Goal: Navigation & Orientation: Find specific page/section

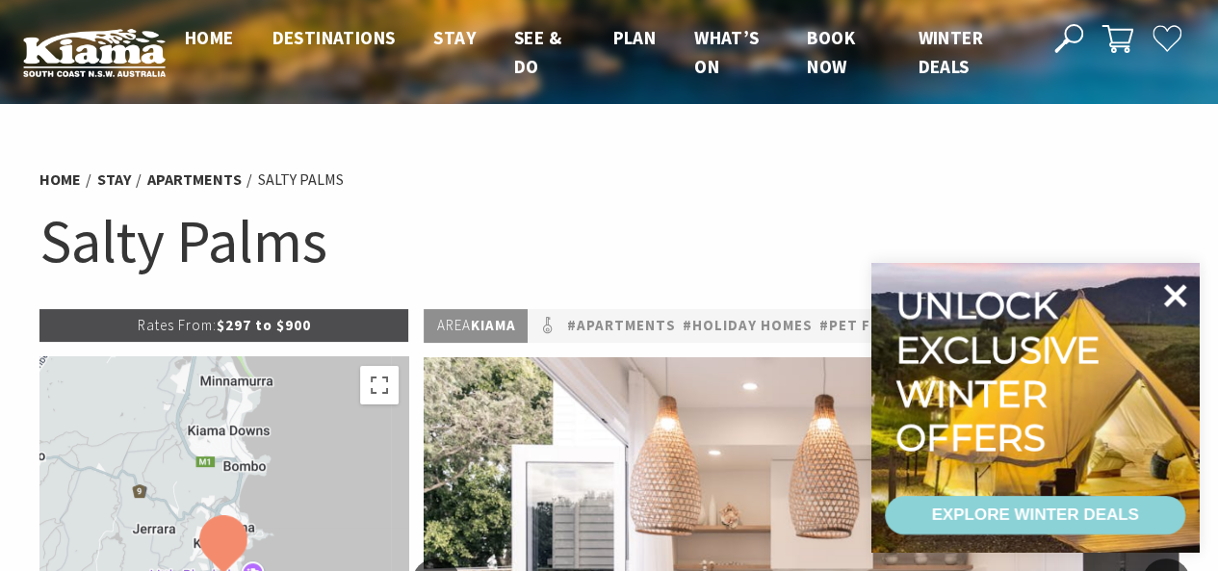
click at [1177, 298] on icon at bounding box center [1175, 295] width 23 height 23
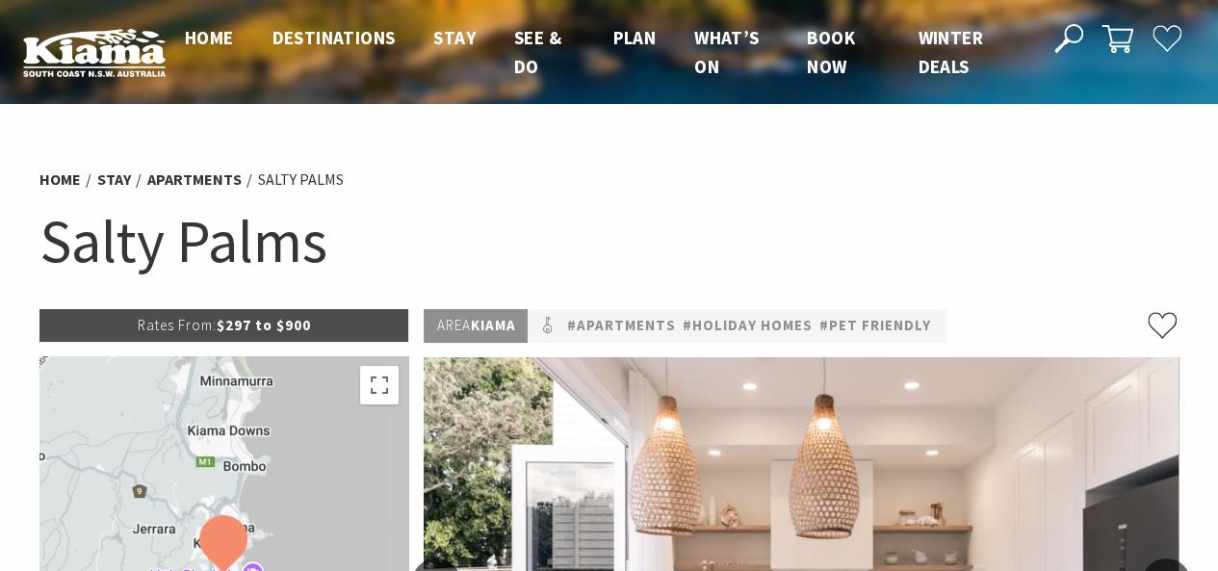
scroll to position [500, 0]
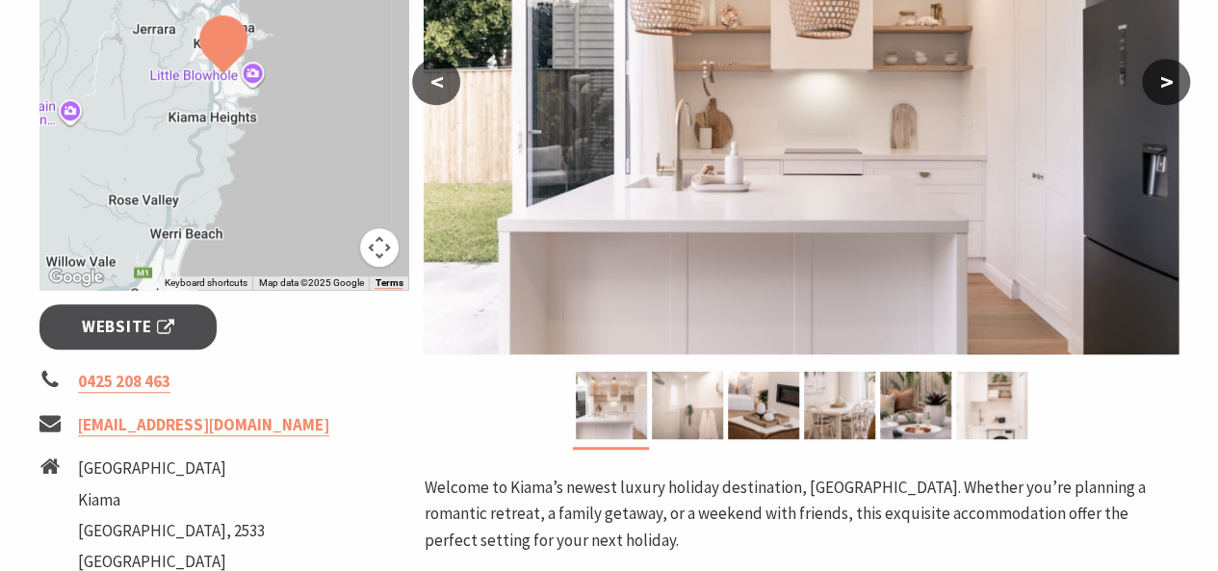
click at [1172, 82] on button ">" at bounding box center [1166, 82] width 48 height 46
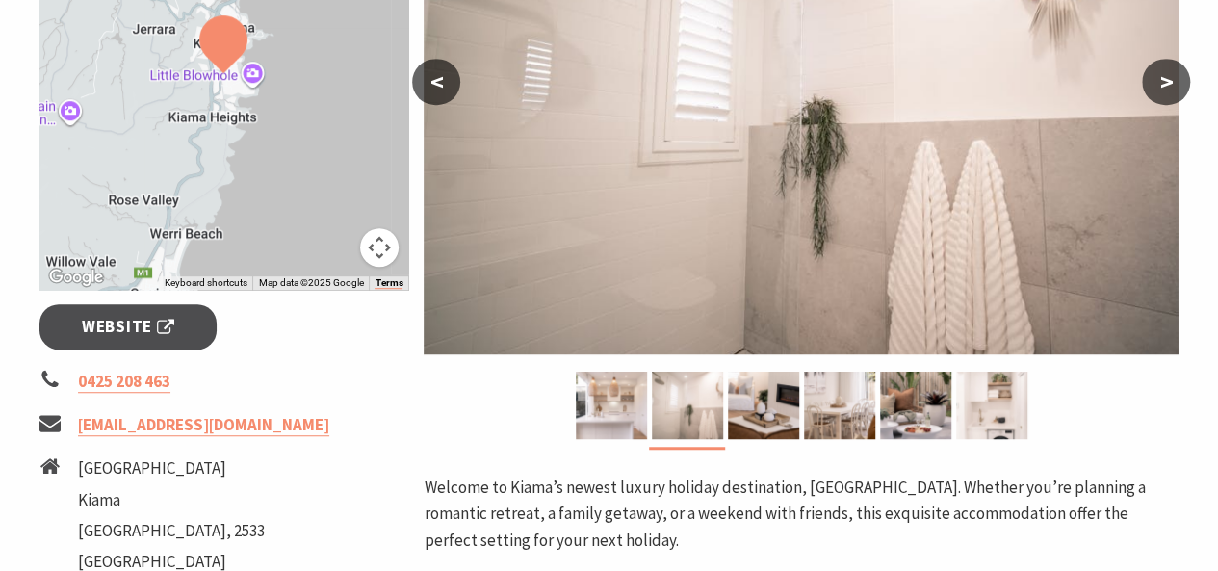
click at [1172, 82] on button ">" at bounding box center [1166, 82] width 48 height 46
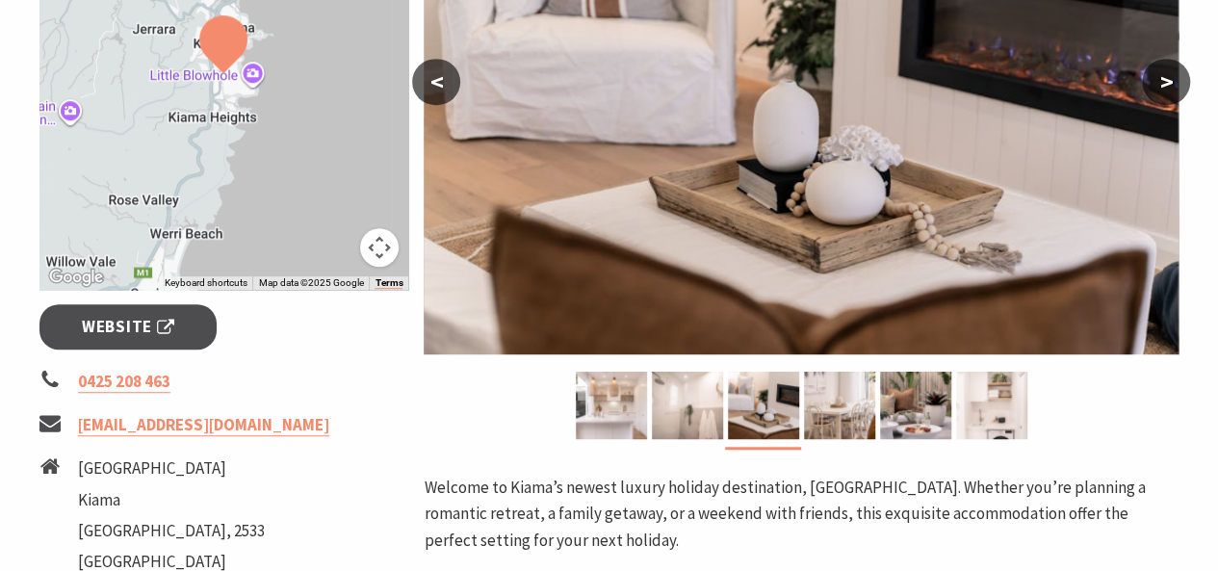
click at [1163, 84] on button ">" at bounding box center [1166, 82] width 48 height 46
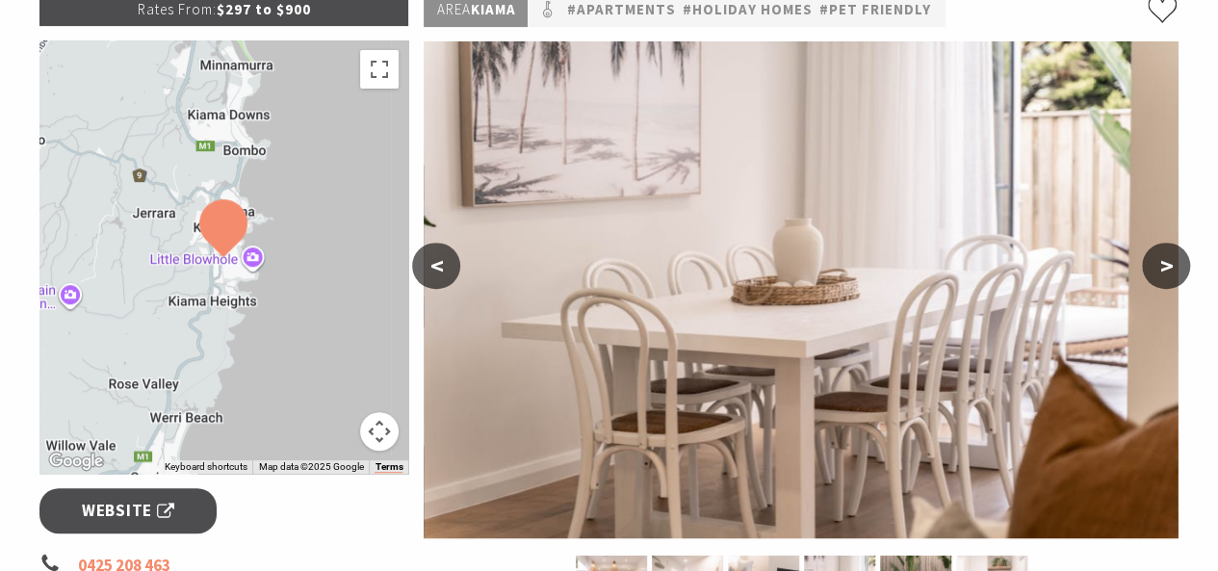
scroll to position [307, 0]
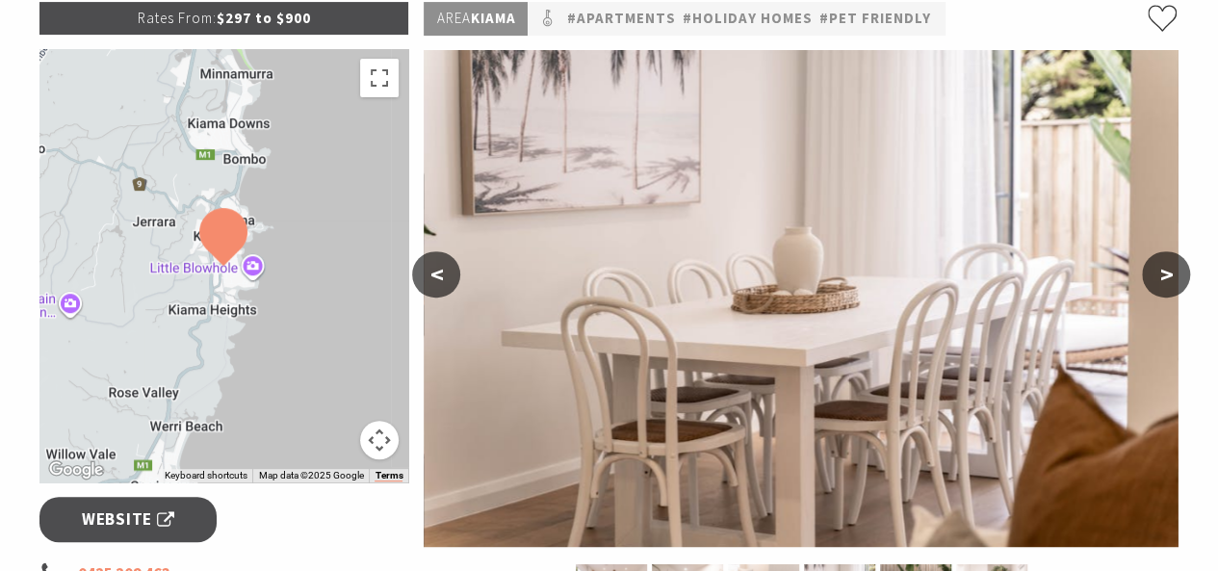
click at [1164, 276] on button ">" at bounding box center [1166, 274] width 48 height 46
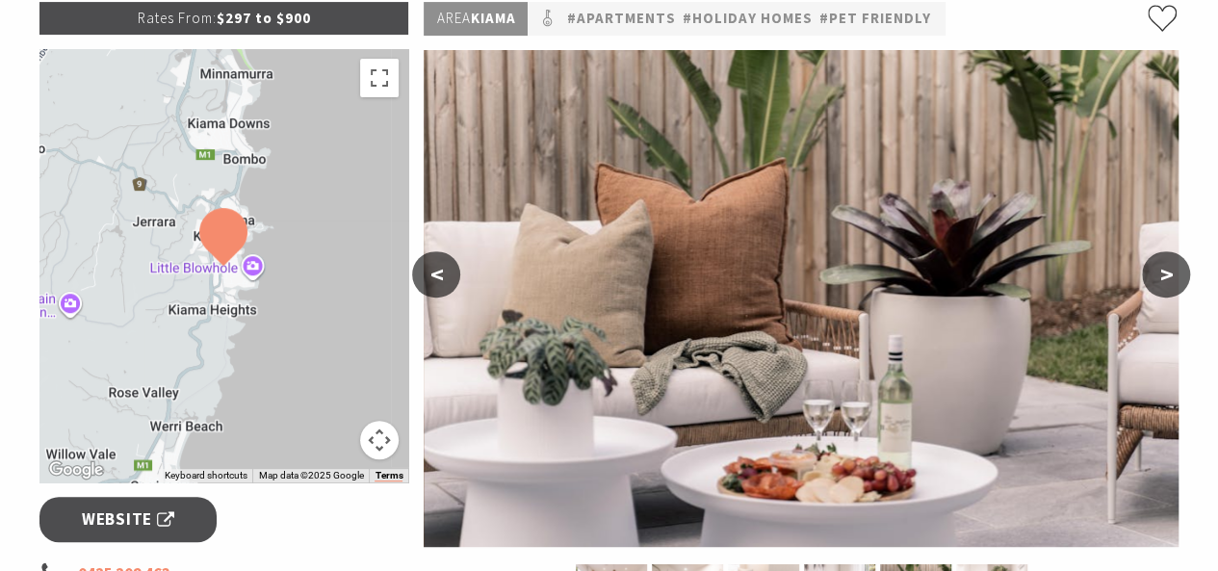
click at [1164, 276] on button ">" at bounding box center [1166, 274] width 48 height 46
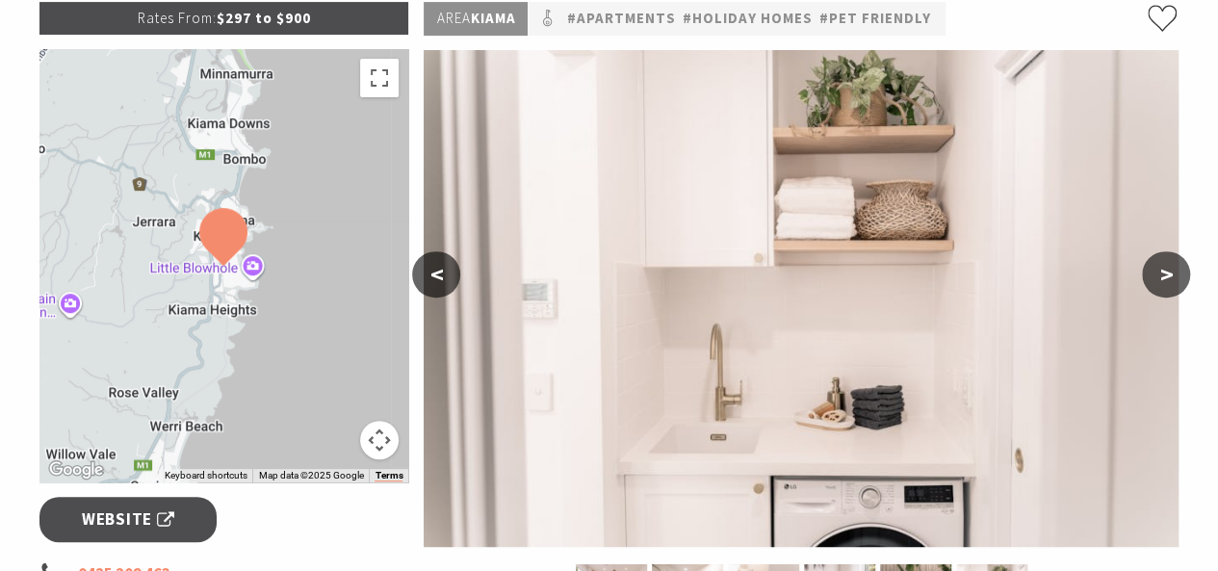
click at [1164, 292] on button ">" at bounding box center [1166, 274] width 48 height 46
click at [183, 513] on link "Website" at bounding box center [128, 519] width 178 height 45
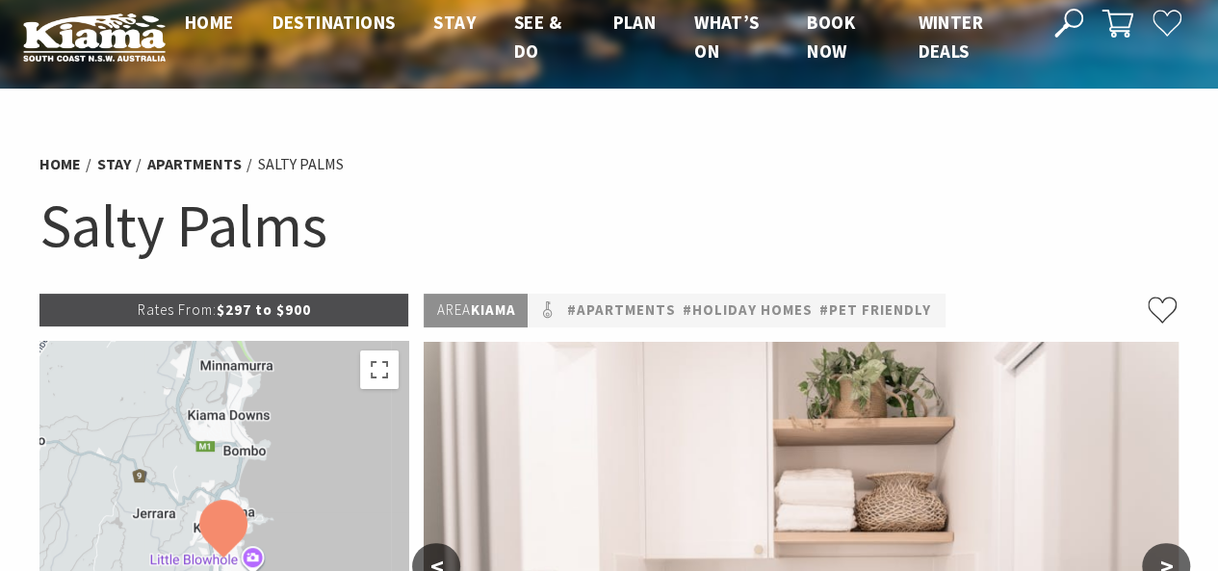
scroll to position [0, 0]
